Goal: Task Accomplishment & Management: Use online tool/utility

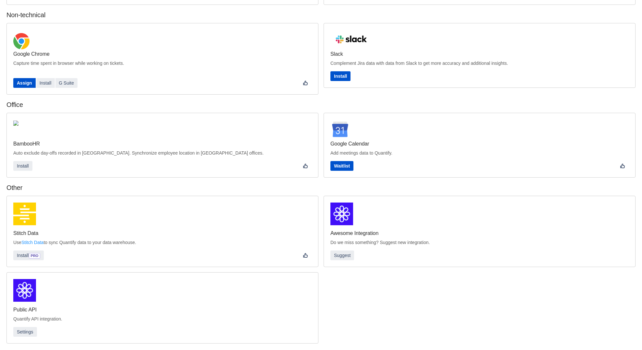
scroll to position [88, 0]
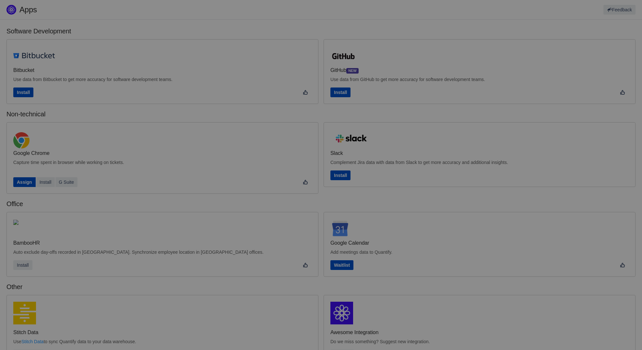
scroll to position [100, 0]
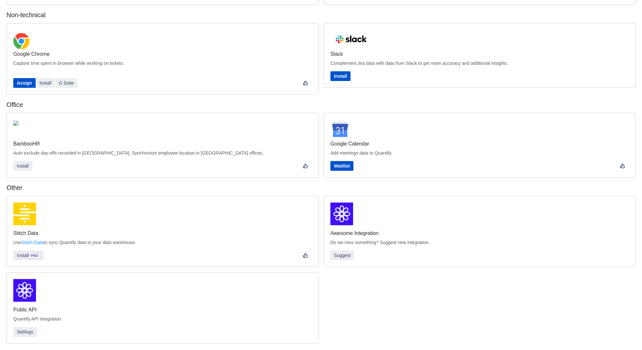
scroll to position [5, 0]
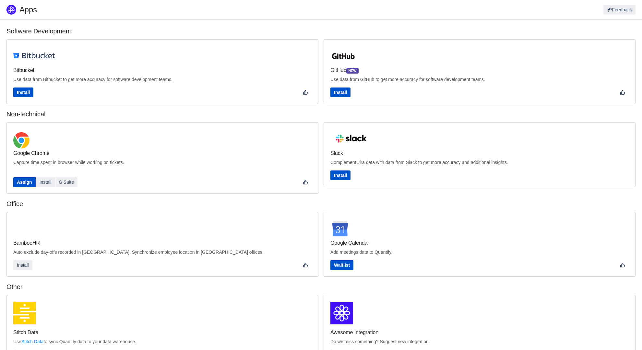
scroll to position [100, 0]
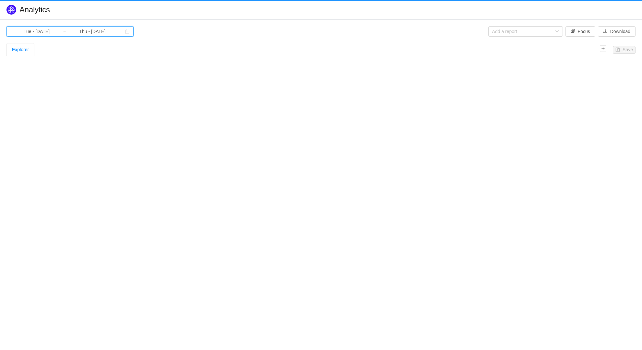
type input "Thu - Jul 17, 2025"
type input "Fri - Aug 08, 2025"
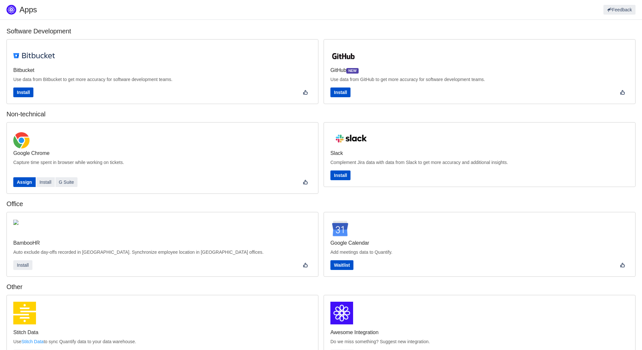
scroll to position [100, 0]
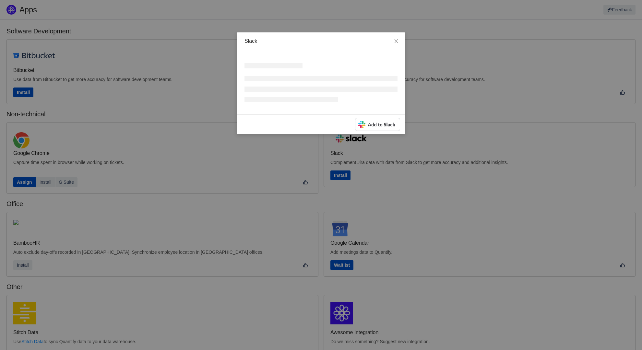
scroll to position [100, 0]
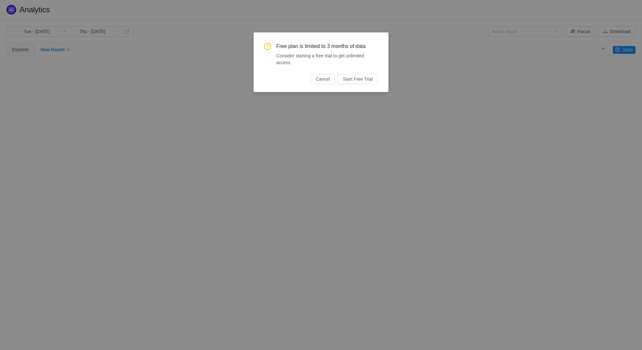
type input "Mon - [DATE]"
type input "Tue - Dec 31, 2024"
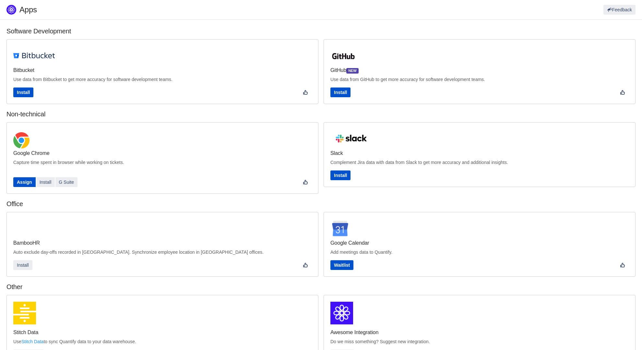
scroll to position [100, 0]
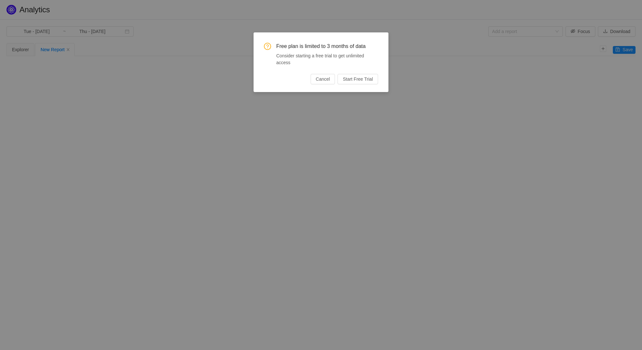
type input "Mon - [DATE]"
type input "Tue - [DATE]"
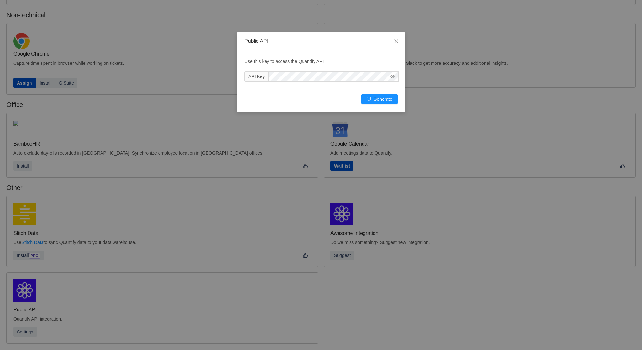
scroll to position [88, 0]
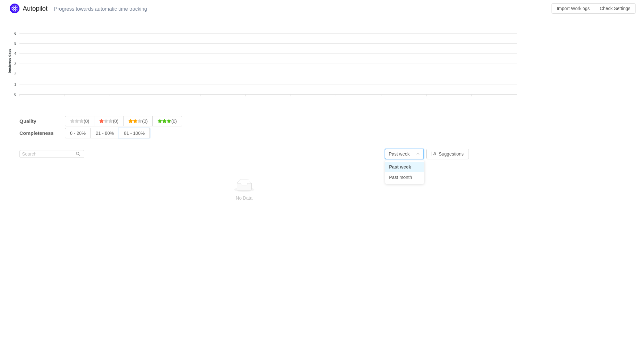
click at [124, 135] on input "81 - 100%" at bounding box center [124, 135] width 0 height 0
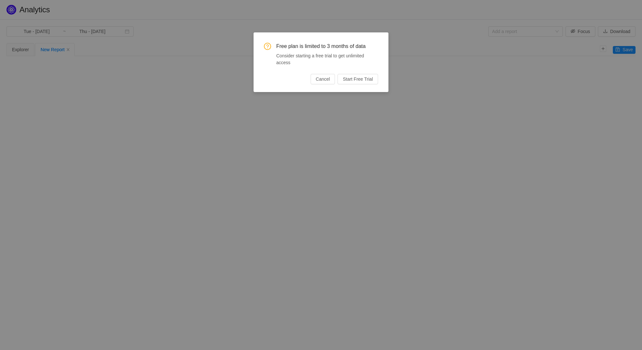
type input "Tue - Apr 01, 2025"
type input "Mon - Jun 30, 2025"
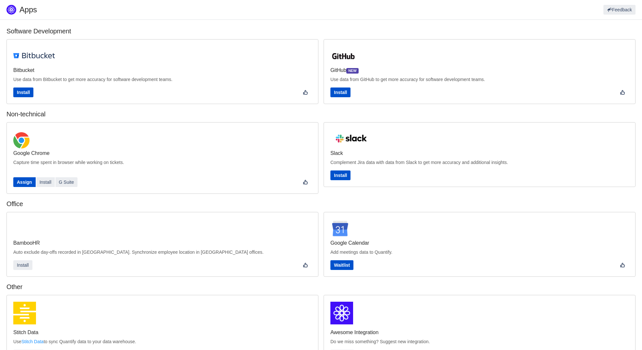
scroll to position [88, 0]
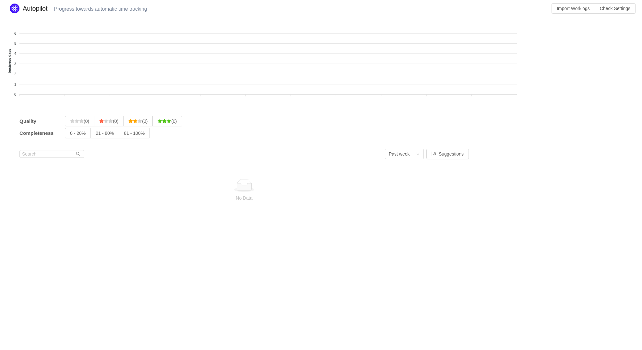
click at [99, 123] on input "(0)" at bounding box center [99, 123] width 0 height 0
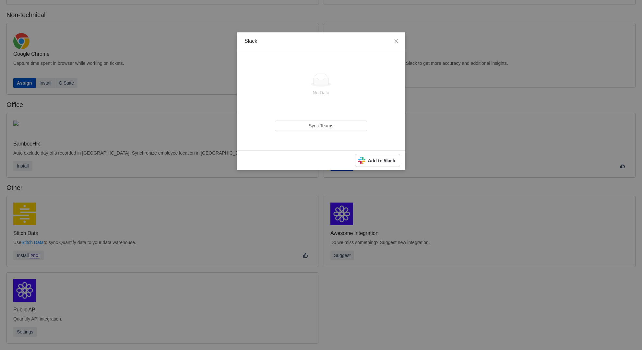
scroll to position [88, 0]
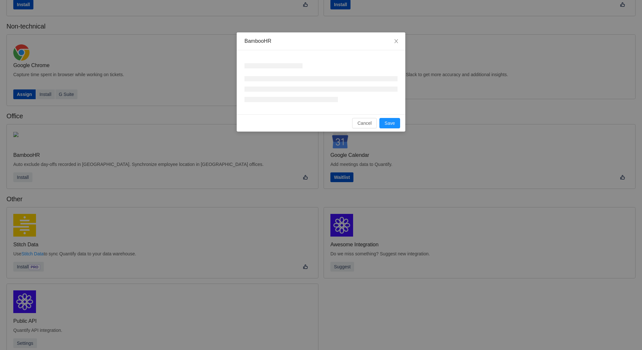
scroll to position [88, 0]
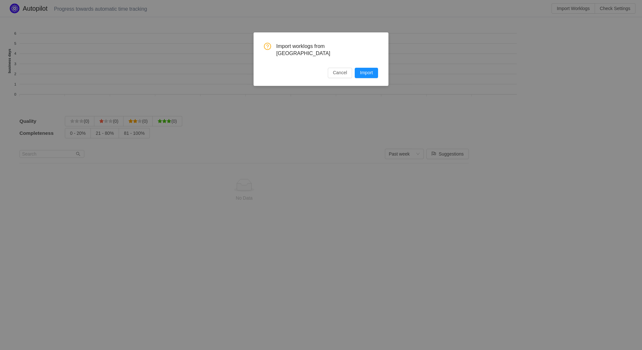
click at [96, 135] on input "21 - 80%" at bounding box center [96, 135] width 0 height 0
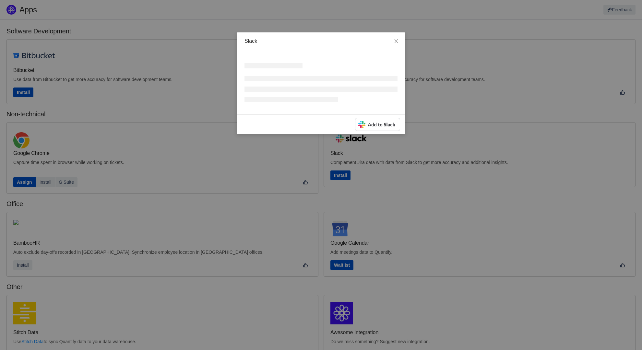
scroll to position [100, 0]
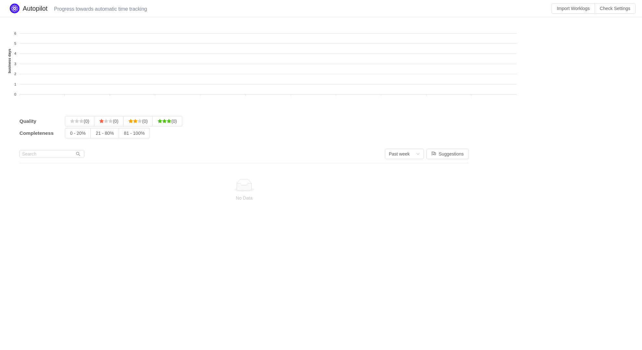
click at [124, 135] on input "81 - 100%" at bounding box center [124, 135] width 0 height 0
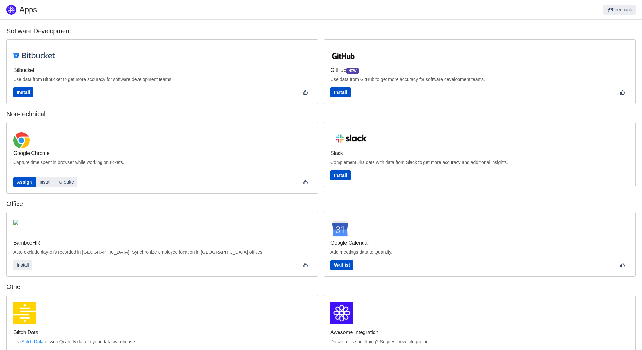
scroll to position [88, 0]
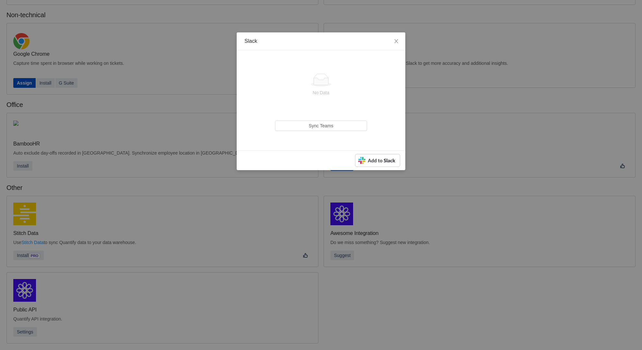
scroll to position [88, 0]
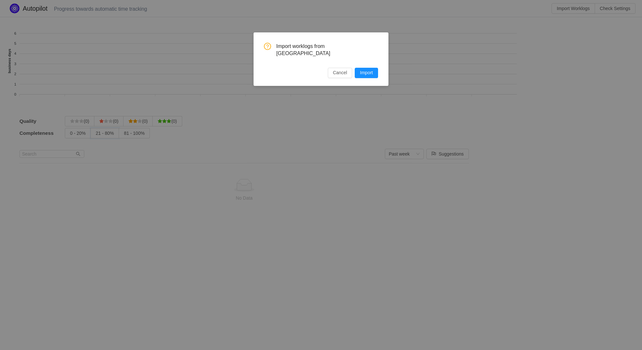
click at [96, 135] on input "21 - 80%" at bounding box center [96, 135] width 0 height 0
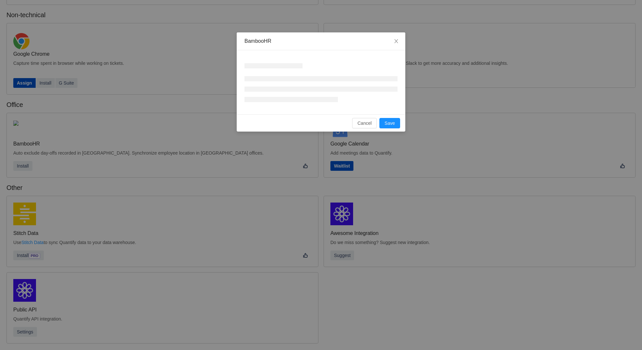
scroll to position [88, 0]
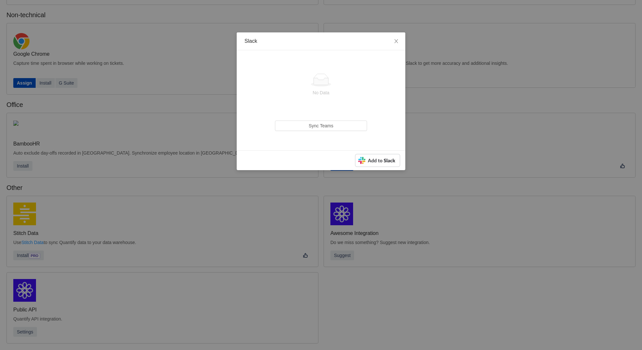
scroll to position [88, 0]
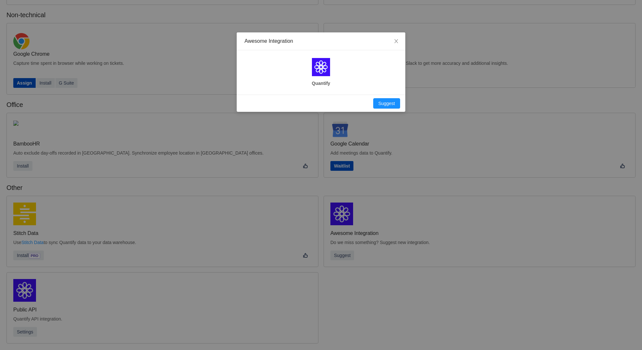
scroll to position [88, 0]
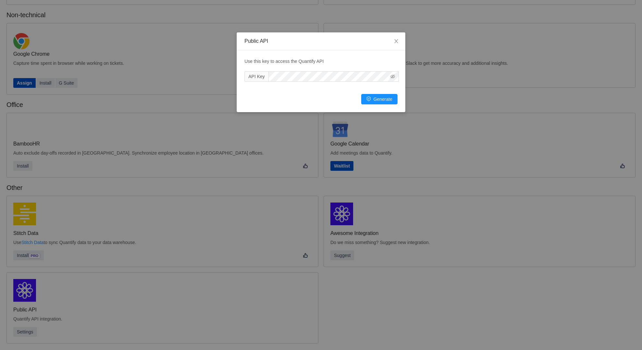
scroll to position [88, 0]
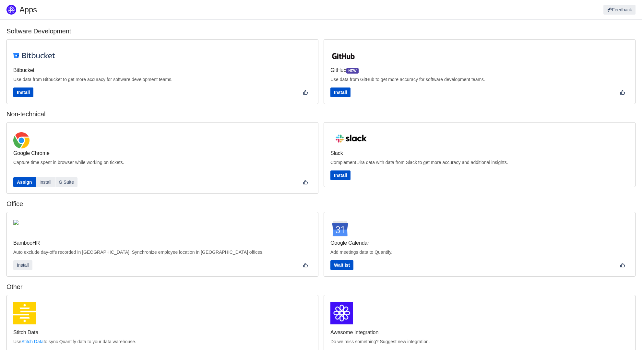
scroll to position [100, 0]
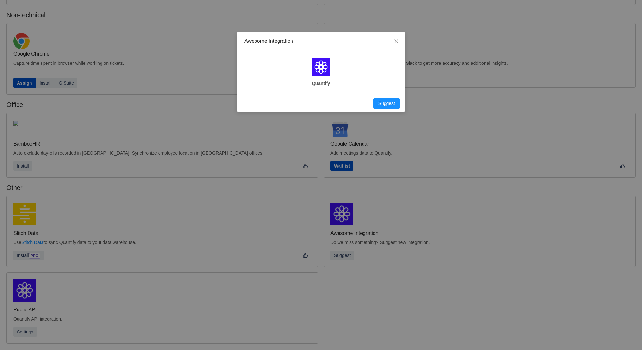
scroll to position [88, 0]
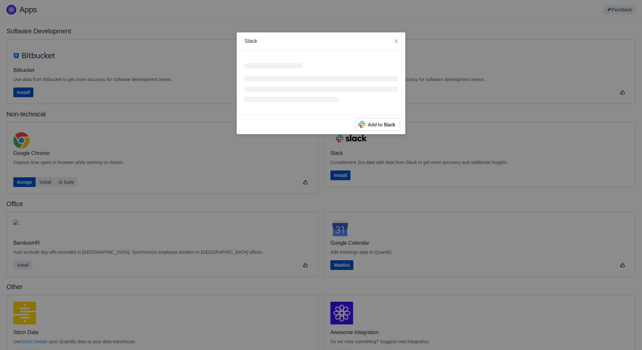
scroll to position [100, 0]
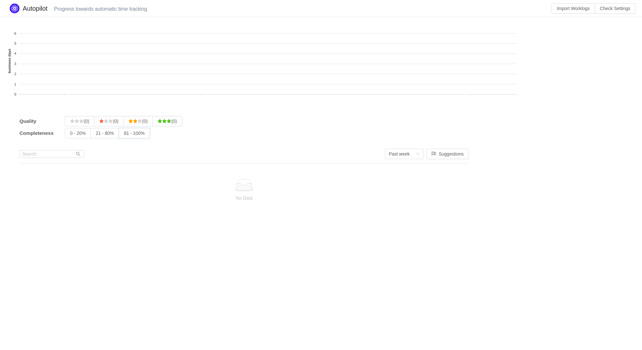
click at [124, 135] on input "81 - 100%" at bounding box center [124, 135] width 0 height 0
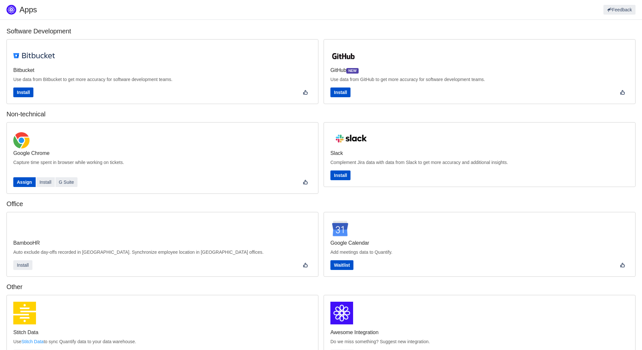
scroll to position [100, 0]
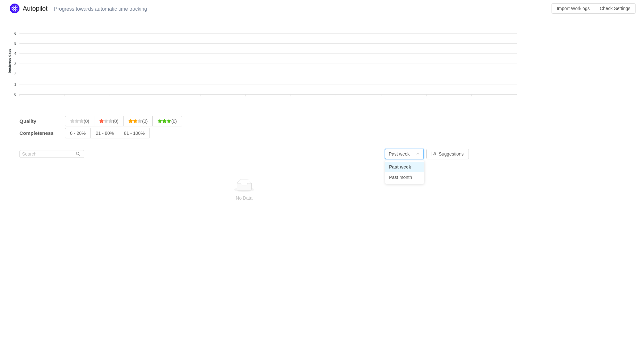
click at [124, 135] on input "81 - 100%" at bounding box center [124, 135] width 0 height 0
click at [70, 135] on input "0 - 20%" at bounding box center [70, 135] width 0 height 0
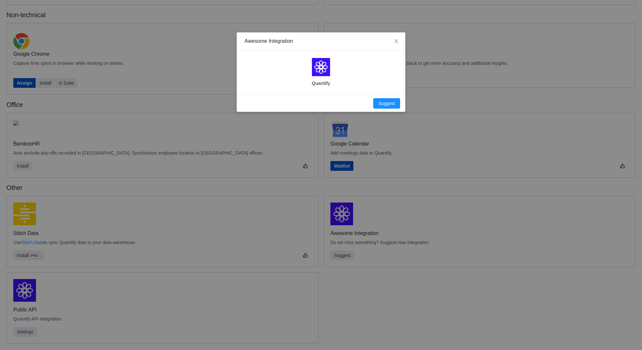
scroll to position [88, 0]
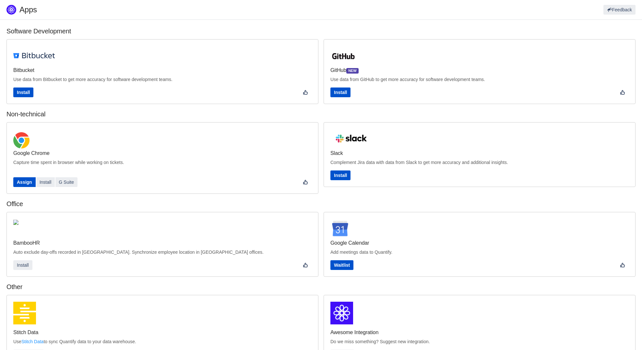
scroll to position [100, 0]
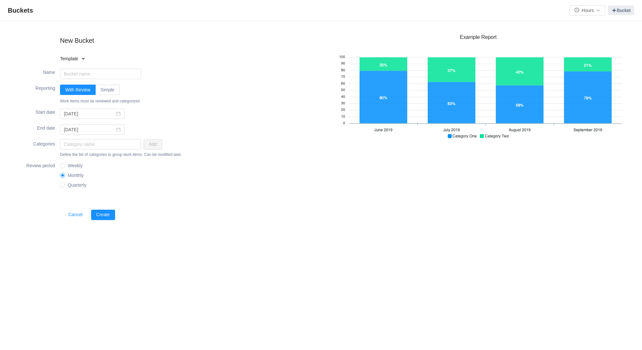
click at [60, 173] on input "Monthly" at bounding box center [62, 175] width 5 height 5
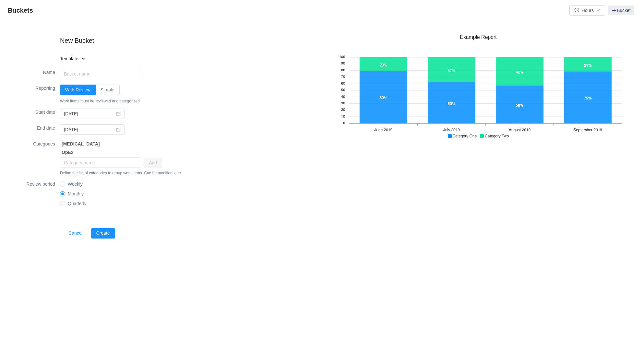
type input "Software Capitalization"
type input "2025-01-01"
click at [101, 91] on input "Simple" at bounding box center [101, 91] width 0 height 0
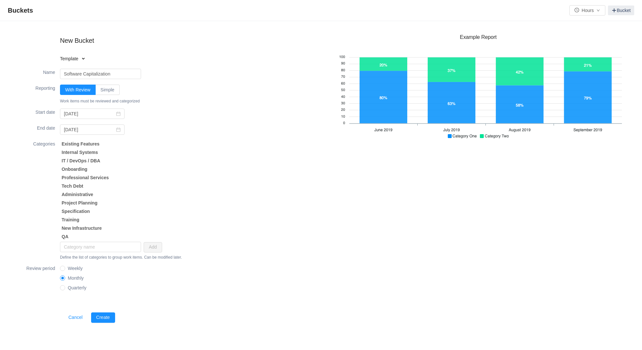
type input "Cost Analysis"
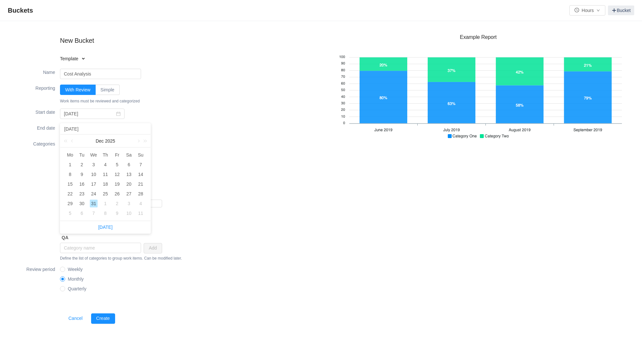
click at [60, 286] on input "Quarterly" at bounding box center [62, 288] width 5 height 5
radio input "true"
radio input "false"
radio input "true"
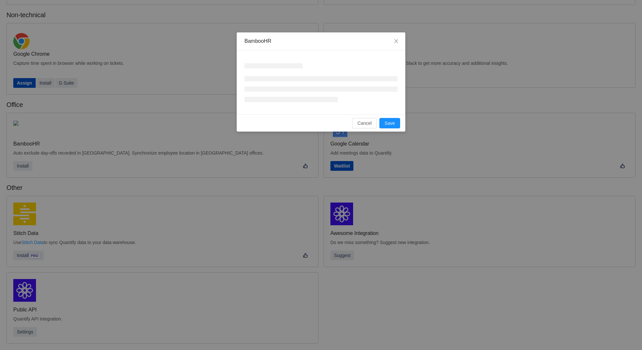
scroll to position [88, 0]
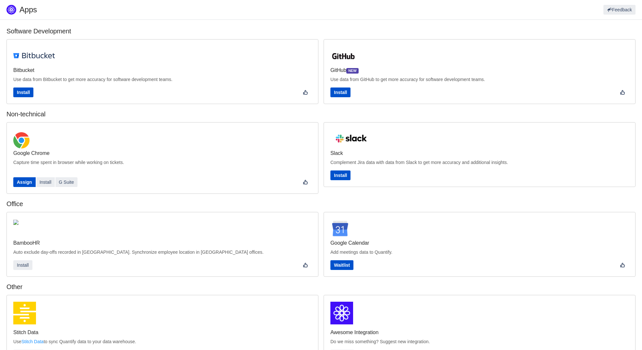
scroll to position [100, 0]
